Goal: Transaction & Acquisition: Download file/media

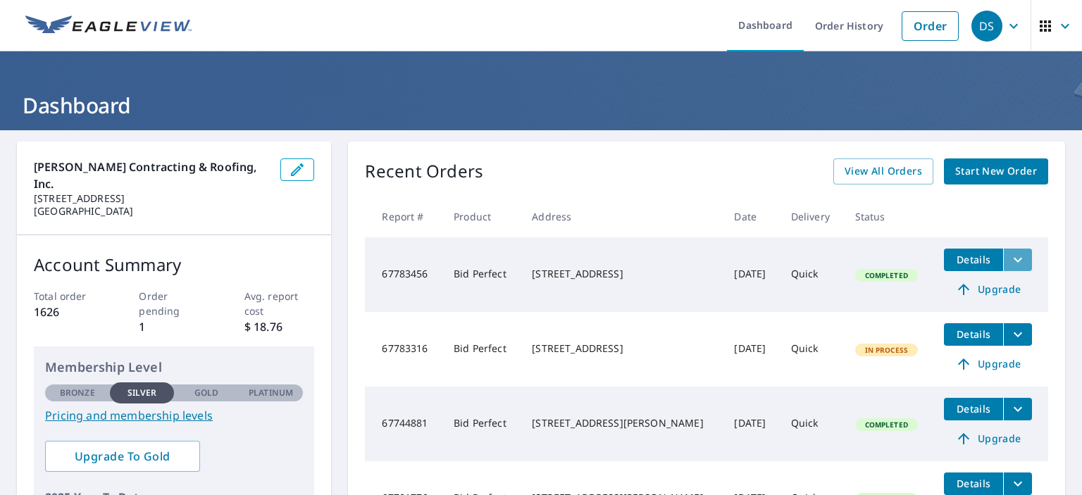
click at [1010, 256] on icon "filesDropdownBtn-67783456" at bounding box center [1018, 260] width 17 height 17
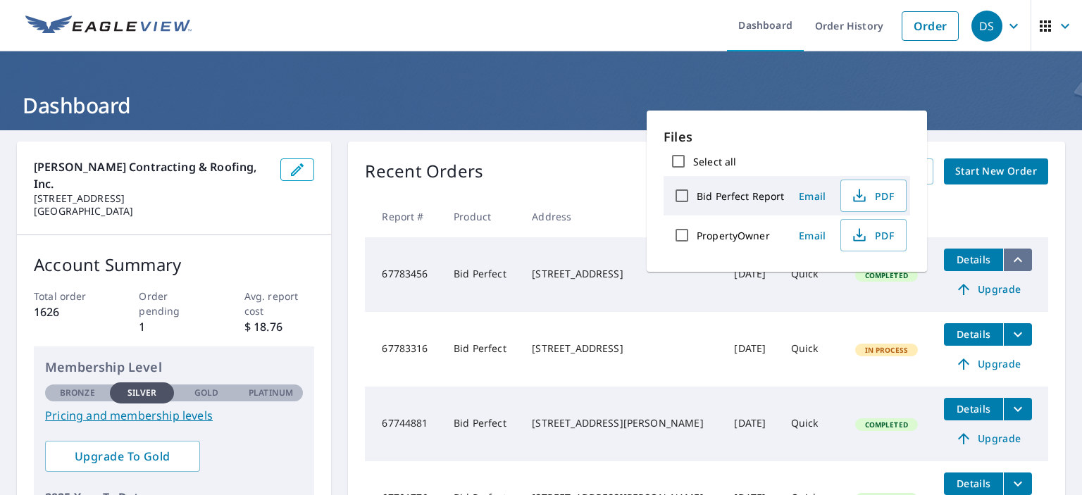
click at [1010, 256] on icon "filesDropdownBtn-67783456" at bounding box center [1018, 260] width 17 height 17
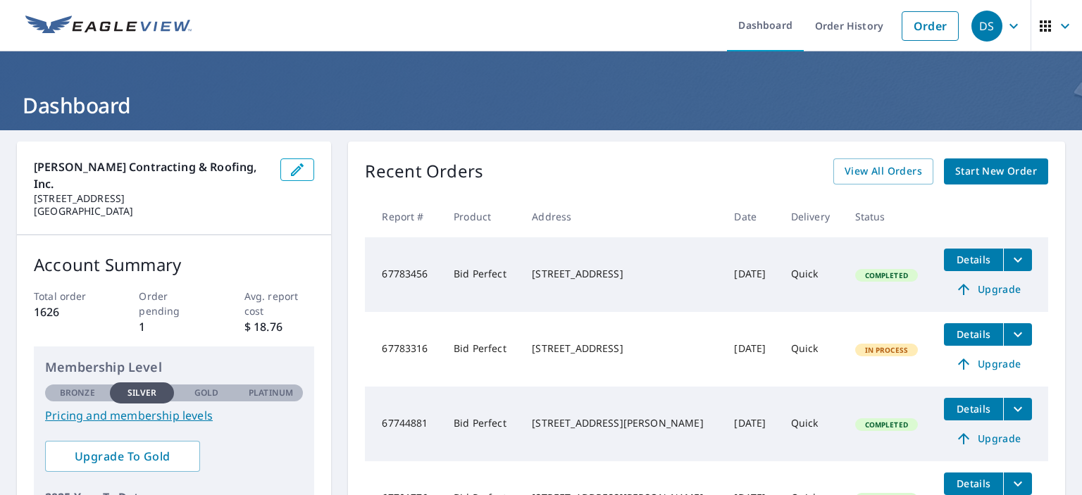
click at [964, 256] on span "Details" at bounding box center [974, 259] width 42 height 13
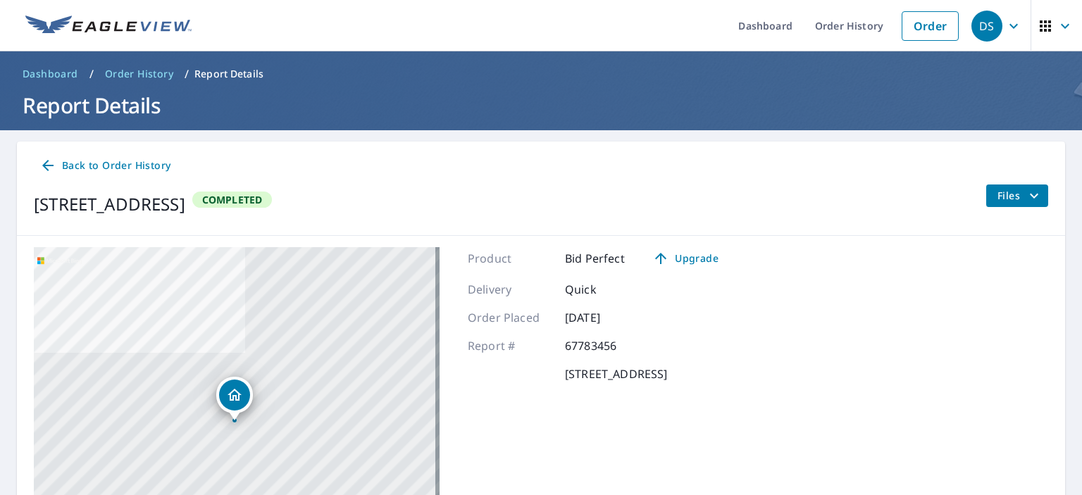
click at [252, 70] on p "Report Details" at bounding box center [228, 74] width 69 height 14
click at [998, 195] on span "Files" at bounding box center [1020, 195] width 45 height 17
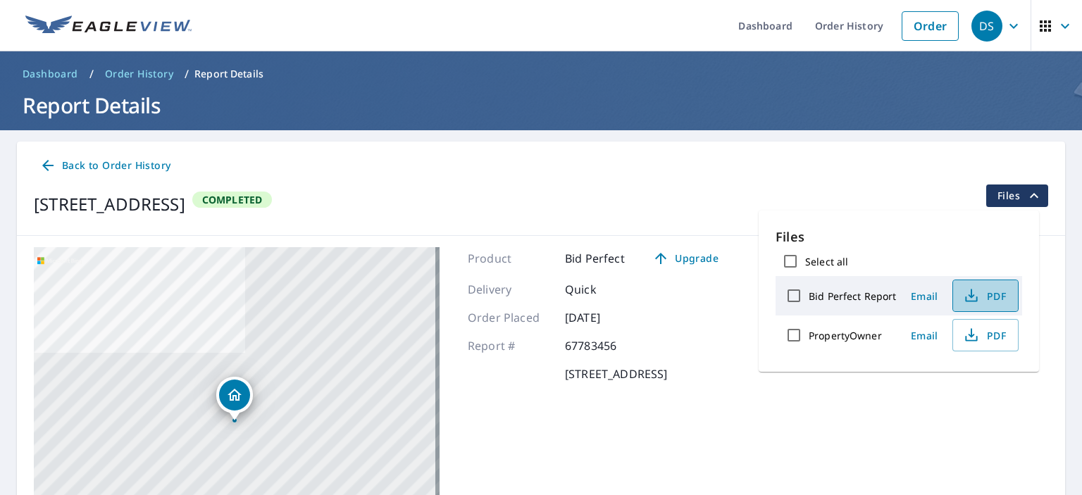
click at [991, 292] on span "PDF" at bounding box center [984, 295] width 45 height 17
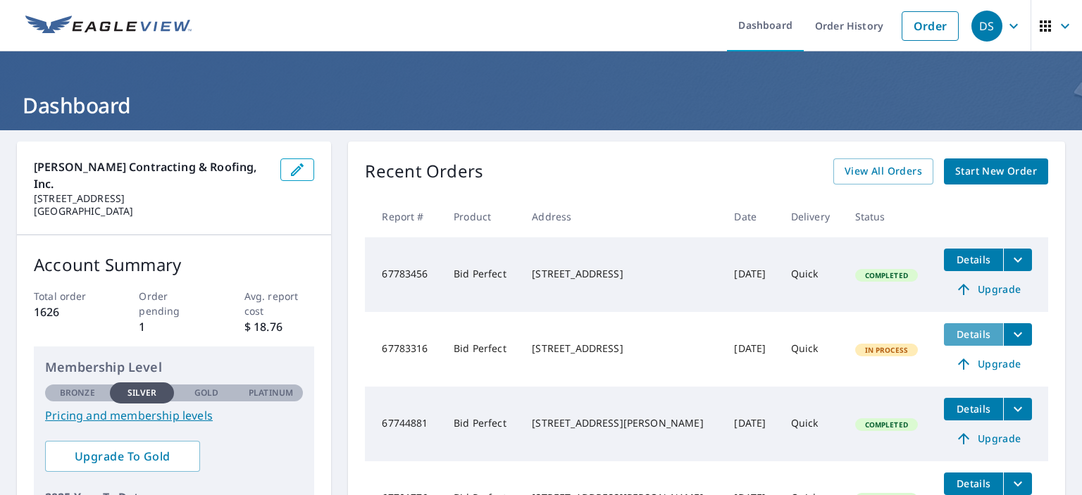
click at [958, 330] on span "Details" at bounding box center [974, 334] width 42 height 13
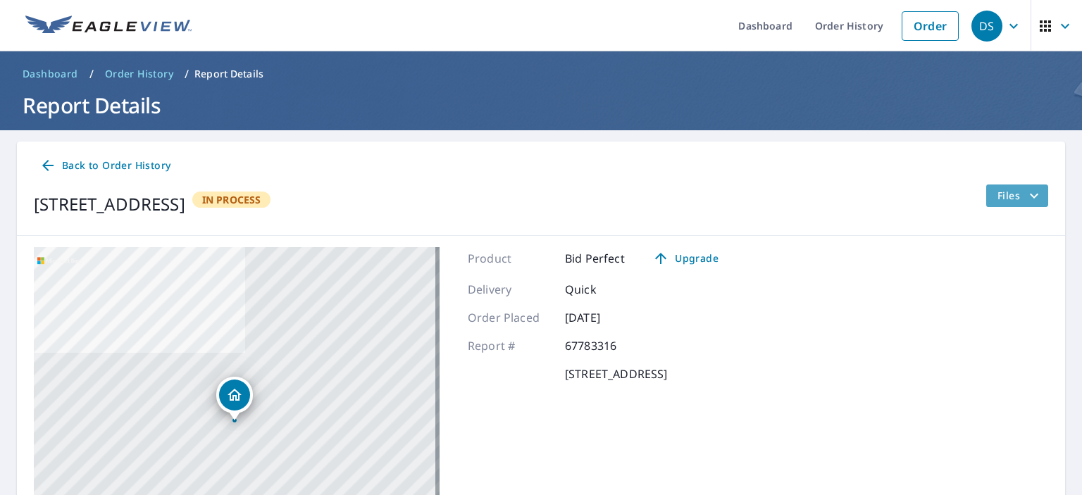
click at [998, 194] on span "Files" at bounding box center [1020, 195] width 45 height 17
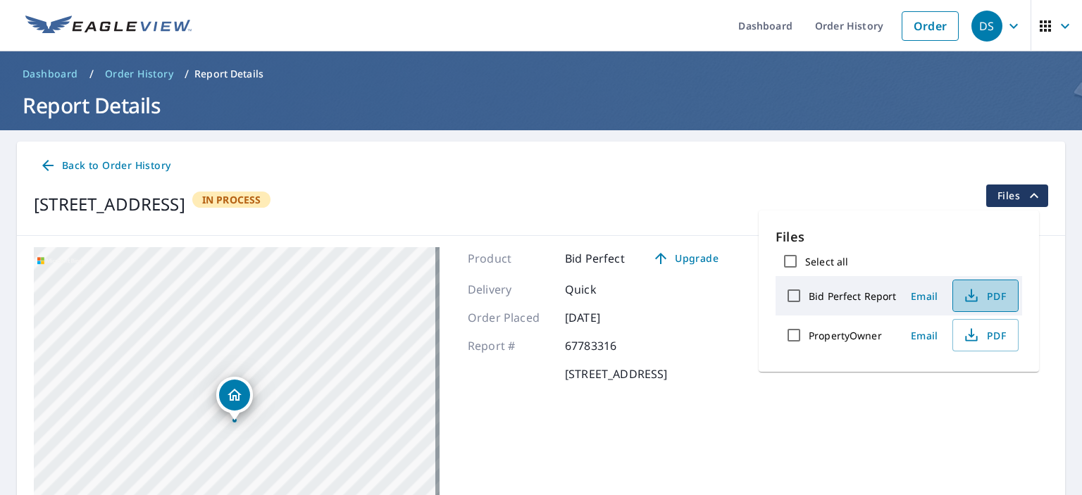
click at [998, 293] on span "PDF" at bounding box center [984, 295] width 45 height 17
